Goal: Find specific page/section: Locate a particular part of the current website

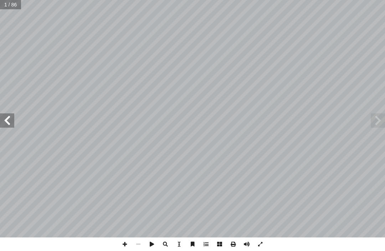
click at [372, 120] on span at bounding box center [378, 120] width 14 height 14
click at [376, 120] on span at bounding box center [378, 120] width 14 height 14
click at [371, 117] on span at bounding box center [378, 120] width 14 height 14
click at [374, 120] on span at bounding box center [378, 120] width 14 height 14
click at [372, 124] on span at bounding box center [378, 120] width 14 height 14
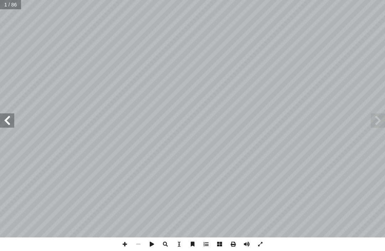
click at [15, 8] on input "text" at bounding box center [10, 4] width 21 height 9
type input "**"
